Goal: Ask a question: Seek information or help from site administrators or community

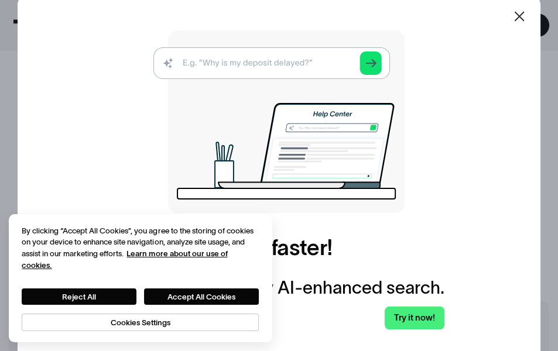
scroll to position [351, 0]
click at [523, 20] on icon at bounding box center [519, 16] width 10 height 10
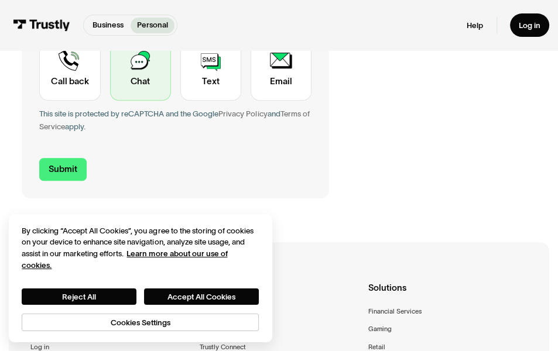
click at [130, 91] on div "Contact Trustly Support" at bounding box center [140, 68] width 61 height 65
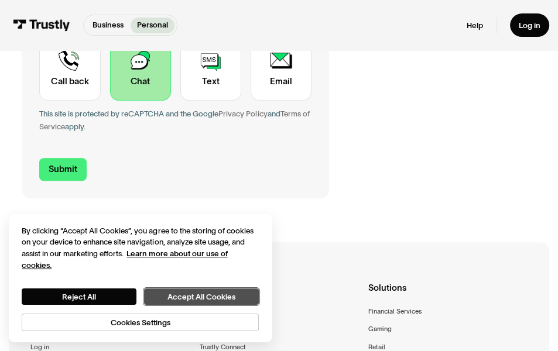
click at [164, 293] on button "Accept All Cookies" at bounding box center [201, 296] width 115 height 16
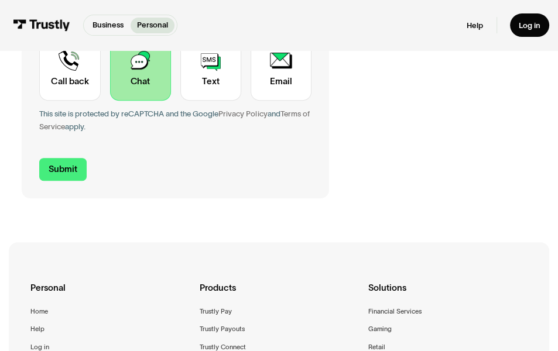
click at [152, 85] on div "Contact Trustly Support" at bounding box center [140, 68] width 61 height 65
click at [56, 164] on input "Submit" at bounding box center [62, 169] width 47 height 23
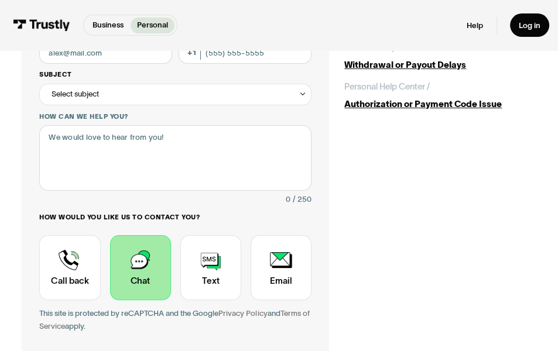
click at [99, 99] on div "Select subject" at bounding box center [74, 94] width 47 height 13
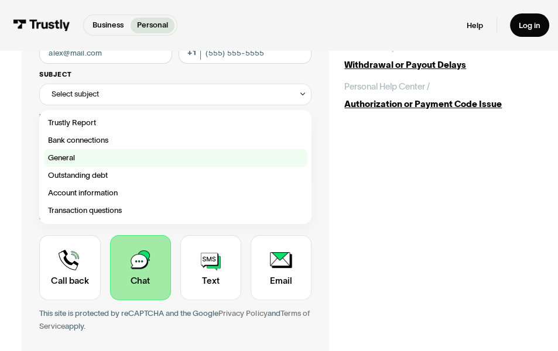
scroll to position [35, 0]
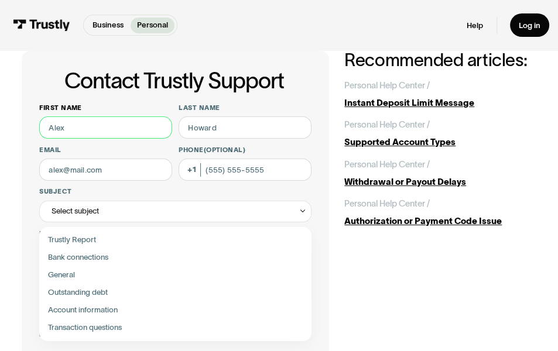
click at [119, 137] on input "First name" at bounding box center [105, 127] width 133 height 22
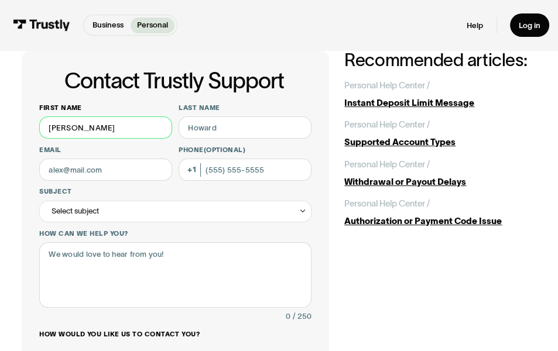
type input "[PERSON_NAME]"
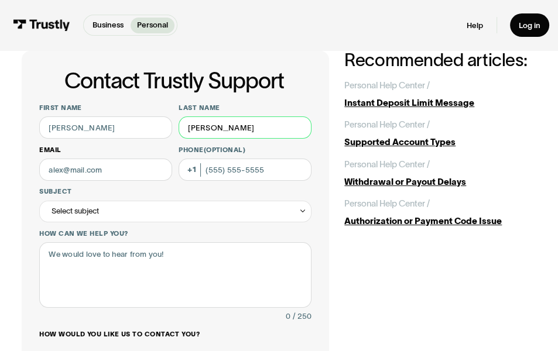
type input "[PERSON_NAME]"
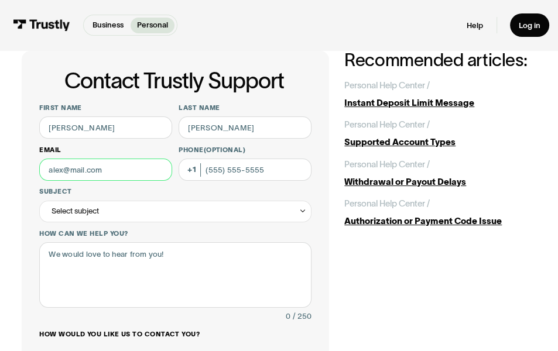
click at [88, 173] on input "Email" at bounding box center [105, 170] width 133 height 22
type input "[EMAIL_ADDRESS][DOMAIN_NAME]"
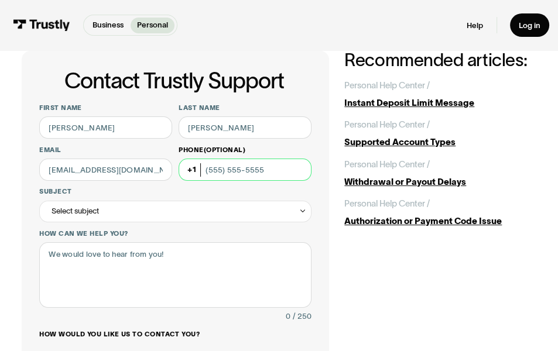
click at [247, 171] on input "Phone (Optional)" at bounding box center [244, 170] width 133 height 22
type input "[PHONE_NUMBER]"
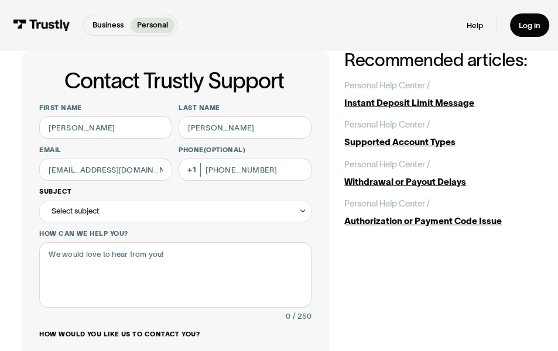
click at [64, 212] on div "Select subject" at bounding box center [74, 211] width 47 height 13
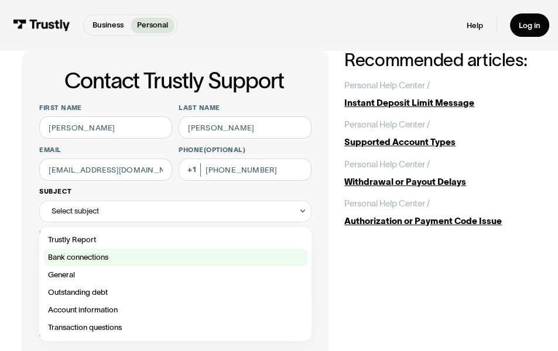
click at [88, 256] on div "Contact Trustly Support" at bounding box center [175, 258] width 263 height 18
type input "**********"
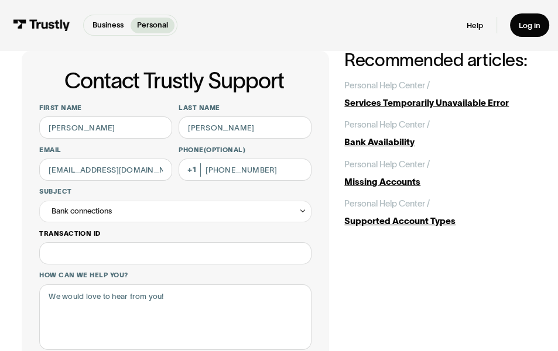
scroll to position [152, 0]
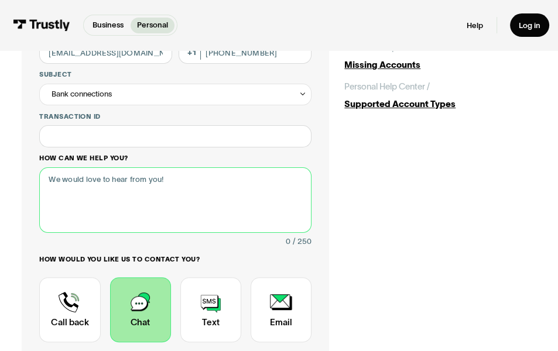
click at [98, 189] on textarea "How can we help you?" at bounding box center [175, 200] width 272 height 66
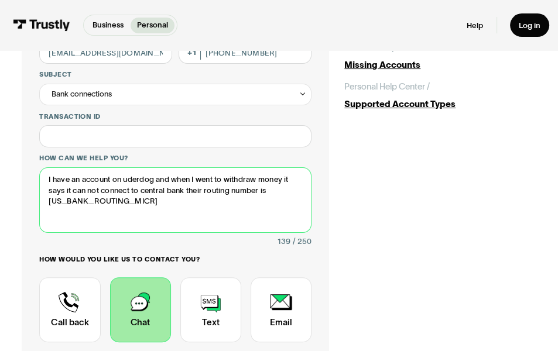
scroll to position [327, 0]
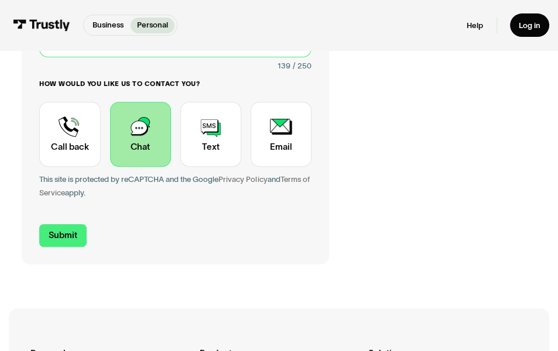
type textarea "I have an account on uderdog and when I went to withdraw money it says it can n…"
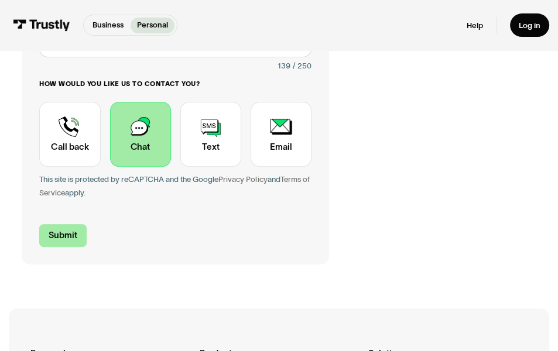
drag, startPoint x: 58, startPoint y: 255, endPoint x: 63, endPoint y: 245, distance: 11.3
click at [58, 253] on div "**********" at bounding box center [175, 11] width 307 height 506
click at [63, 245] on input "Submit" at bounding box center [62, 235] width 47 height 23
type input "[PHONE_NUMBER]"
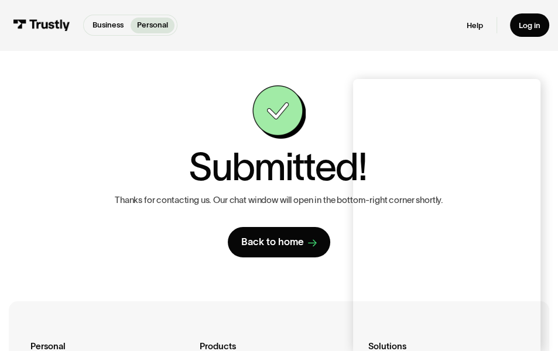
click at [67, 234] on div "**********" at bounding box center [279, 171] width 514 height 172
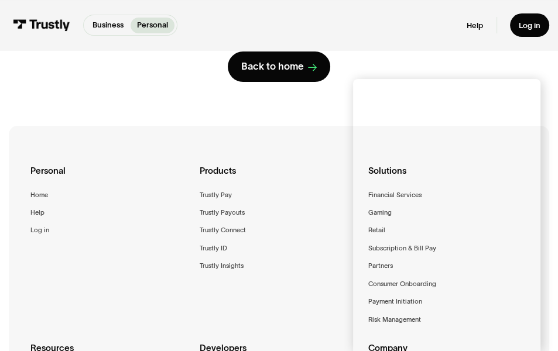
scroll to position [58, 0]
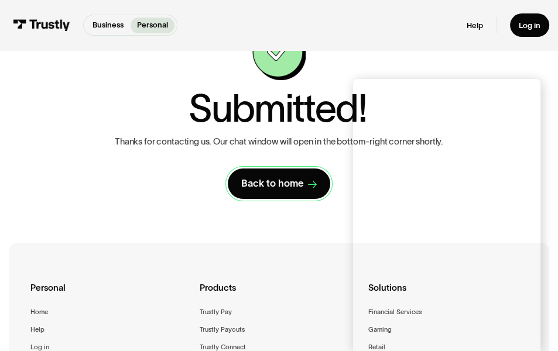
click at [265, 179] on div "Back to home" at bounding box center [272, 183] width 63 height 13
